Goal: Complete application form

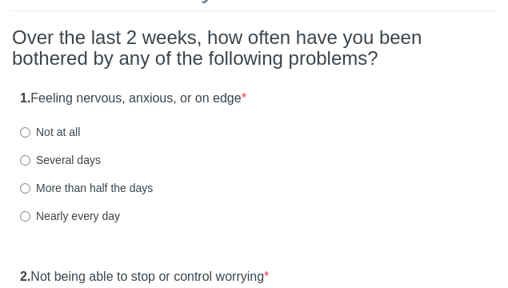
scroll to position [131, 0]
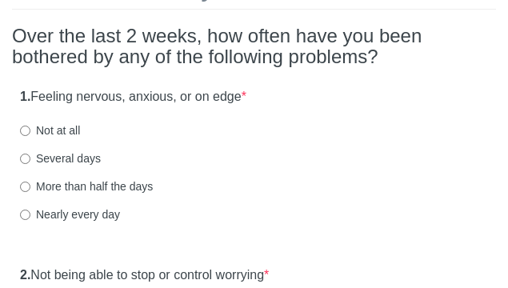
click at [85, 161] on label "Several days" at bounding box center [60, 158] width 81 height 16
click at [30, 161] on input "Several days" at bounding box center [25, 158] width 10 height 10
radio input "true"
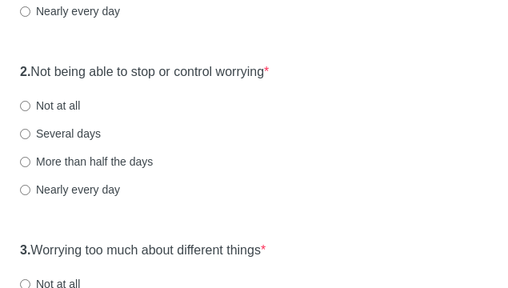
scroll to position [337, 0]
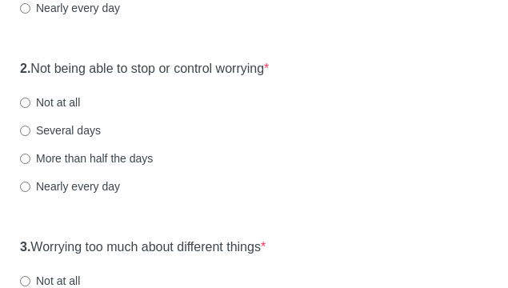
drag, startPoint x: 59, startPoint y: 98, endPoint x: 87, endPoint y: 106, distance: 28.9
click at [59, 98] on label "Not at all" at bounding box center [50, 102] width 60 height 16
click at [30, 98] on input "Not at all" at bounding box center [25, 103] width 10 height 10
radio input "true"
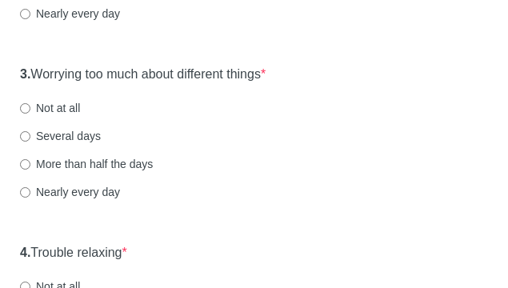
scroll to position [513, 0]
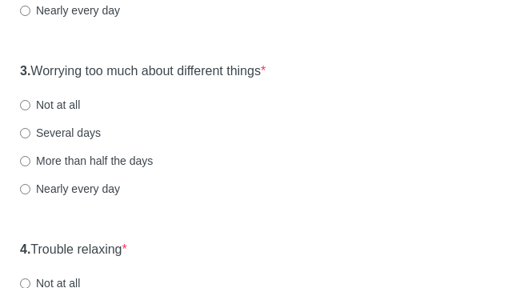
click at [63, 128] on label "Several days" at bounding box center [60, 133] width 81 height 16
click at [30, 128] on input "Several days" at bounding box center [25, 133] width 10 height 10
radio input "true"
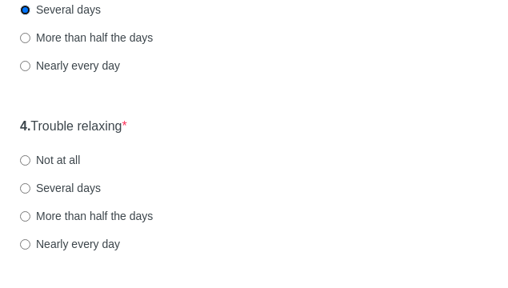
scroll to position [699, 0]
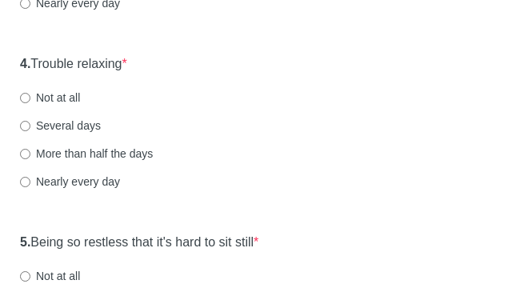
click at [65, 98] on label "Not at all" at bounding box center [50, 98] width 60 height 16
click at [30, 98] on input "Not at all" at bounding box center [25, 98] width 10 height 10
radio input "true"
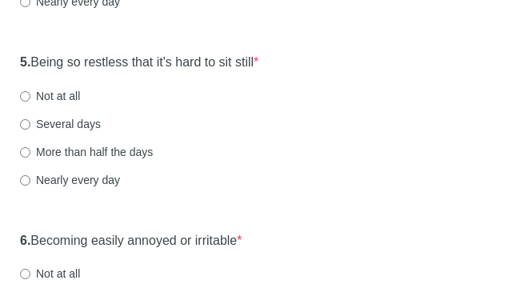
scroll to position [879, 0]
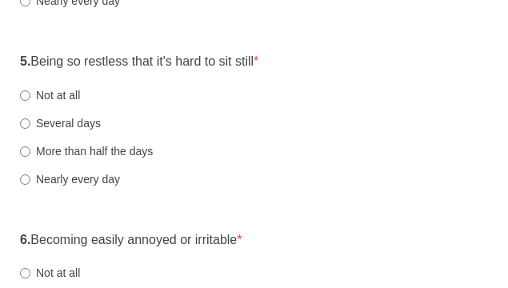
click at [53, 122] on label "Several days" at bounding box center [60, 123] width 81 height 16
click at [30, 122] on input "Several days" at bounding box center [25, 123] width 10 height 10
radio input "true"
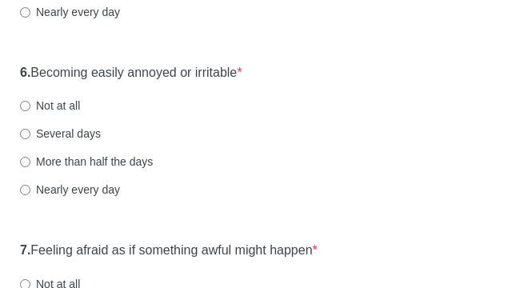
scroll to position [1072, 0]
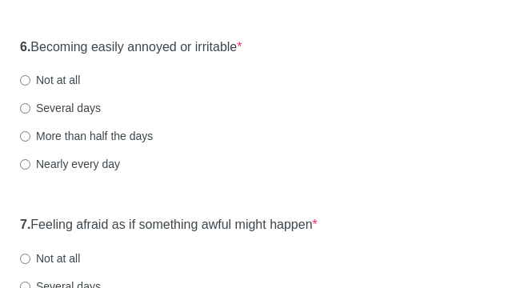
click at [56, 82] on label "Not at all" at bounding box center [50, 80] width 60 height 16
click at [30, 82] on input "Not at all" at bounding box center [25, 80] width 10 height 10
radio input "true"
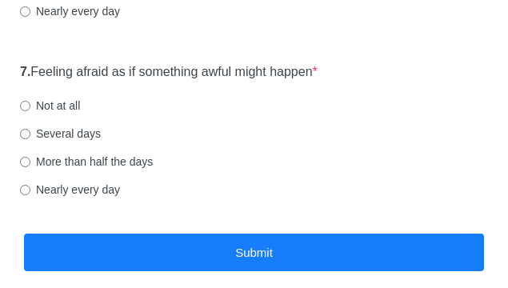
scroll to position [1230, 0]
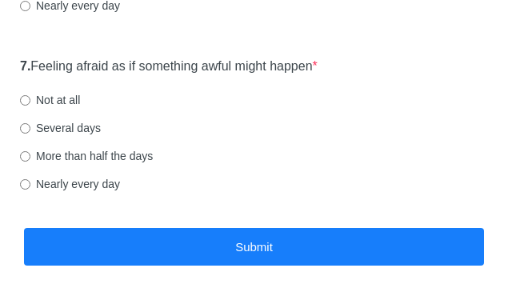
click at [65, 99] on label "Not at all" at bounding box center [50, 100] width 60 height 16
click at [30, 99] on input "Not at all" at bounding box center [25, 100] width 10 height 10
radio input "true"
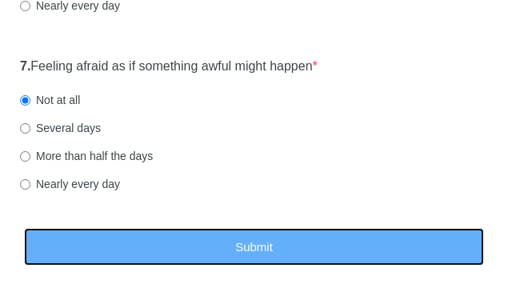
click at [277, 238] on button "Submit" at bounding box center [254, 247] width 460 height 38
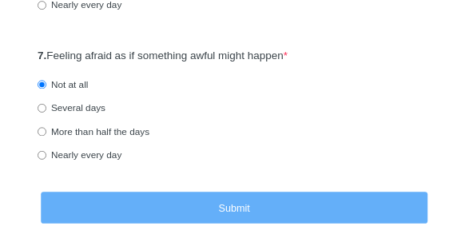
scroll to position [0, 0]
